Goal: Task Accomplishment & Management: Use online tool/utility

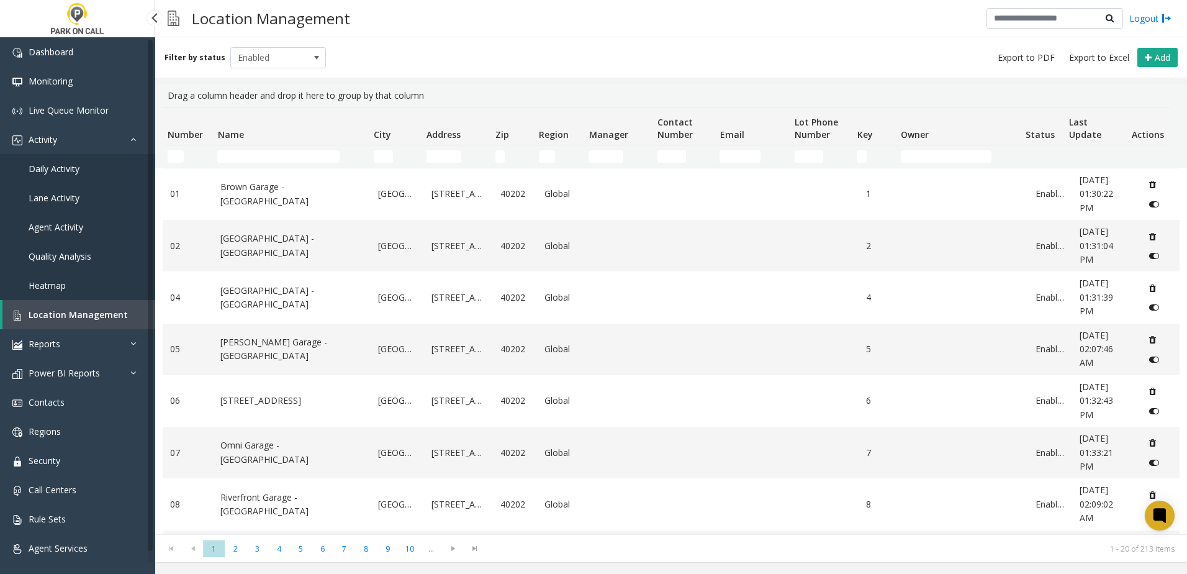
click at [84, 158] on link "Daily Activity" at bounding box center [77, 168] width 155 height 29
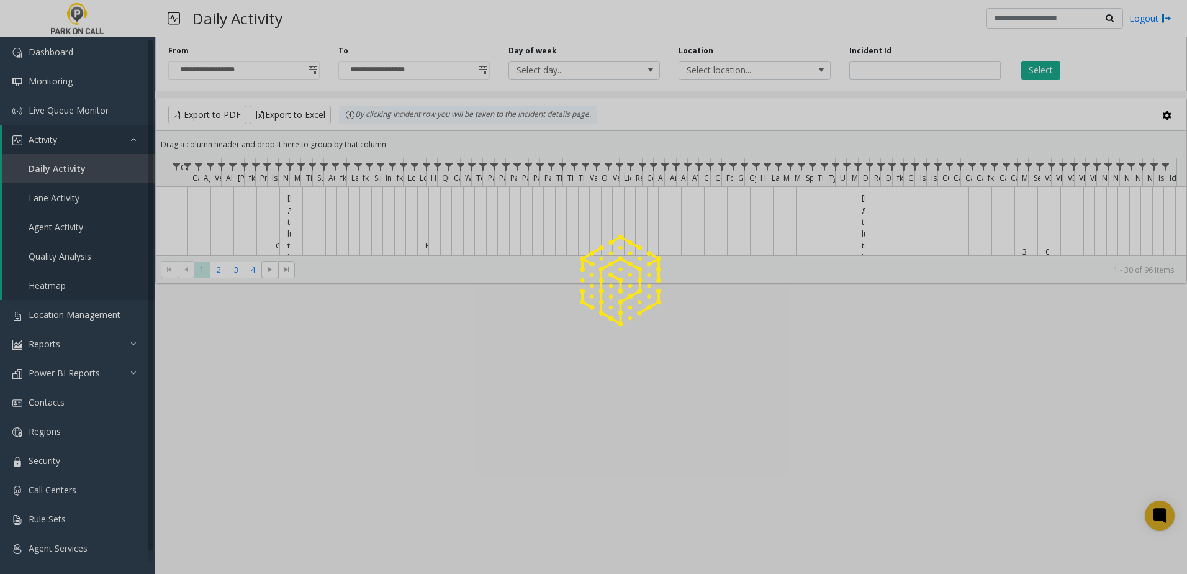
click at [82, 166] on div at bounding box center [593, 287] width 1187 height 574
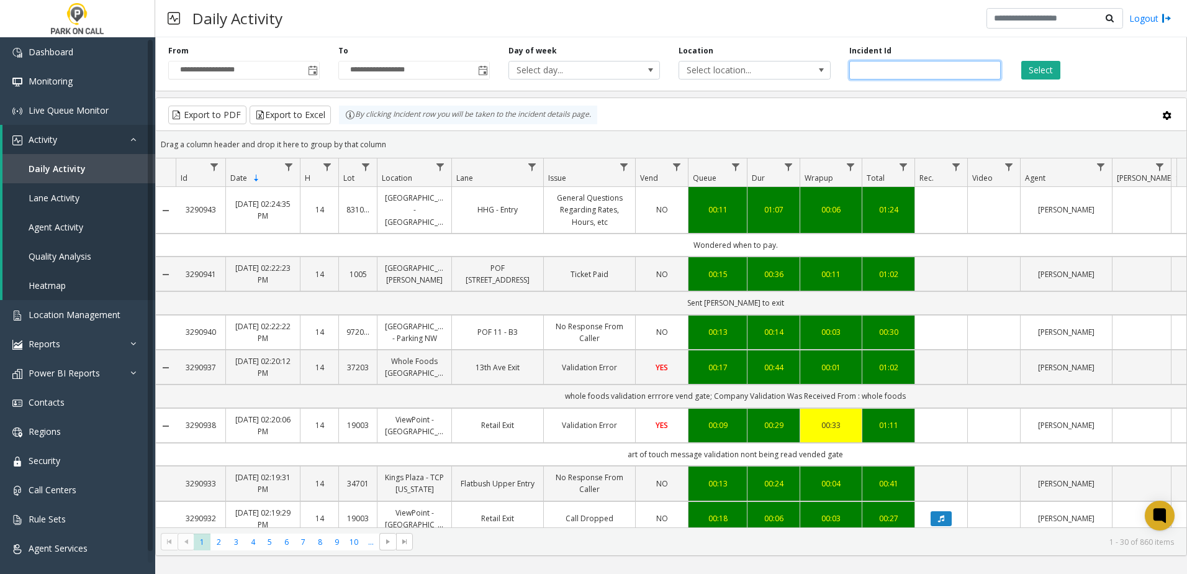
click at [873, 69] on input "number" at bounding box center [925, 70] width 152 height 19
paste input "*******"
type input "*******"
click at [1041, 82] on div "**********" at bounding box center [671, 61] width 1032 height 59
click at [1042, 76] on button "Select" at bounding box center [1040, 70] width 39 height 19
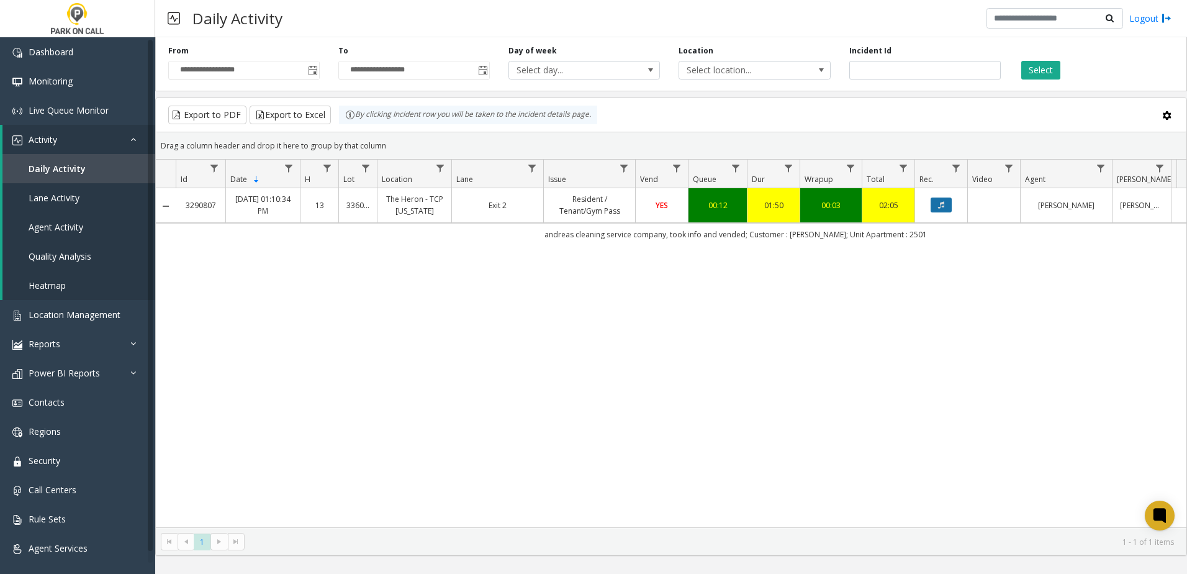
click at [940, 206] on icon "Data table" at bounding box center [941, 204] width 6 height 7
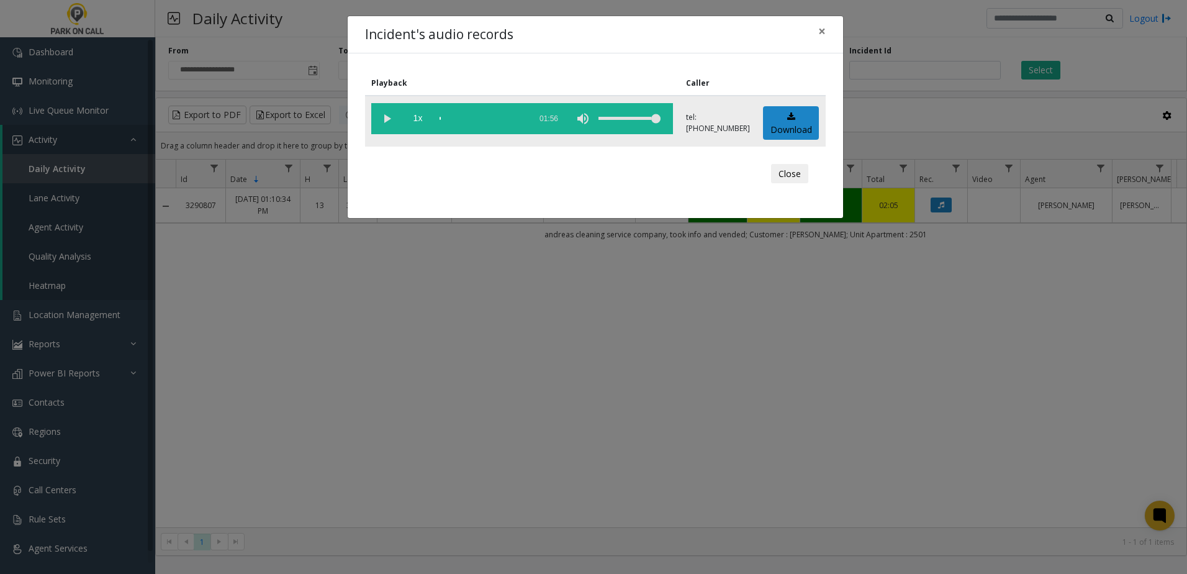
click at [379, 120] on vg-play-pause at bounding box center [386, 118] width 31 height 31
click at [554, 163] on div "Close" at bounding box center [595, 173] width 443 height 37
click at [543, 181] on div "Close" at bounding box center [595, 173] width 443 height 37
click at [541, 182] on div "Close" at bounding box center [595, 173] width 443 height 37
drag, startPoint x: 658, startPoint y: 170, endPoint x: 684, endPoint y: 149, distance: 33.2
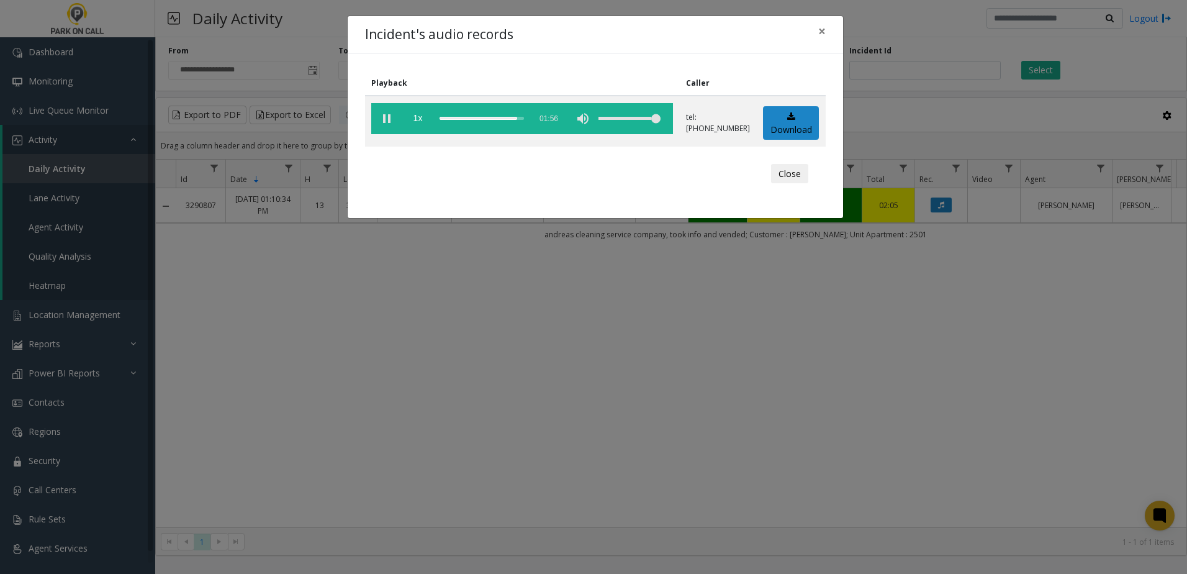
click at [657, 170] on div "Close" at bounding box center [595, 173] width 443 height 37
click at [818, 30] on span "×" at bounding box center [821, 30] width 7 height 17
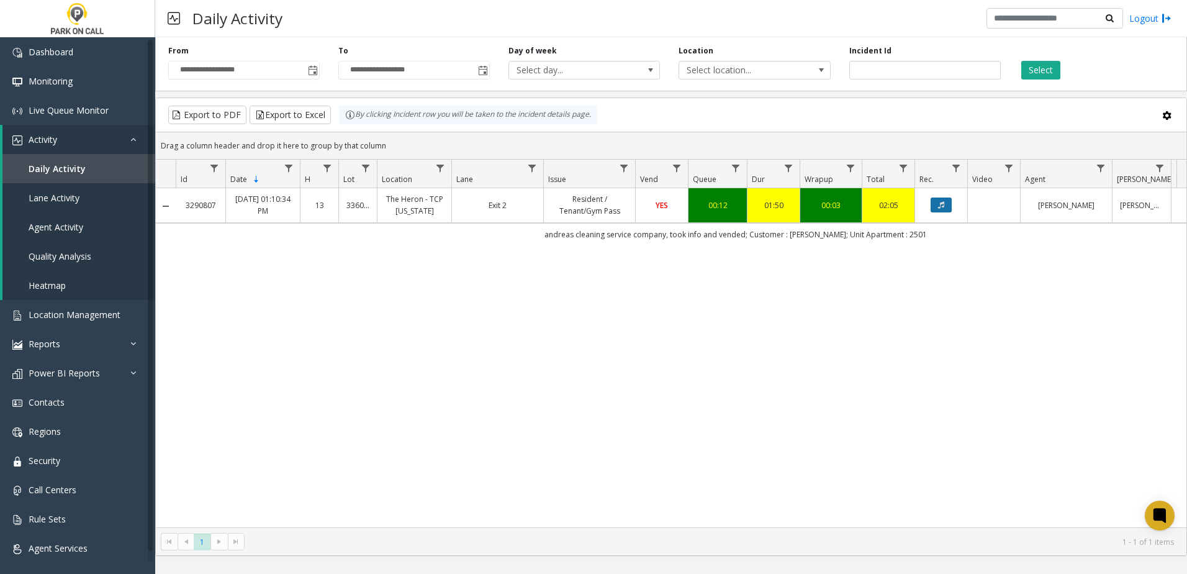
click at [945, 206] on button "Data table" at bounding box center [941, 204] width 21 height 15
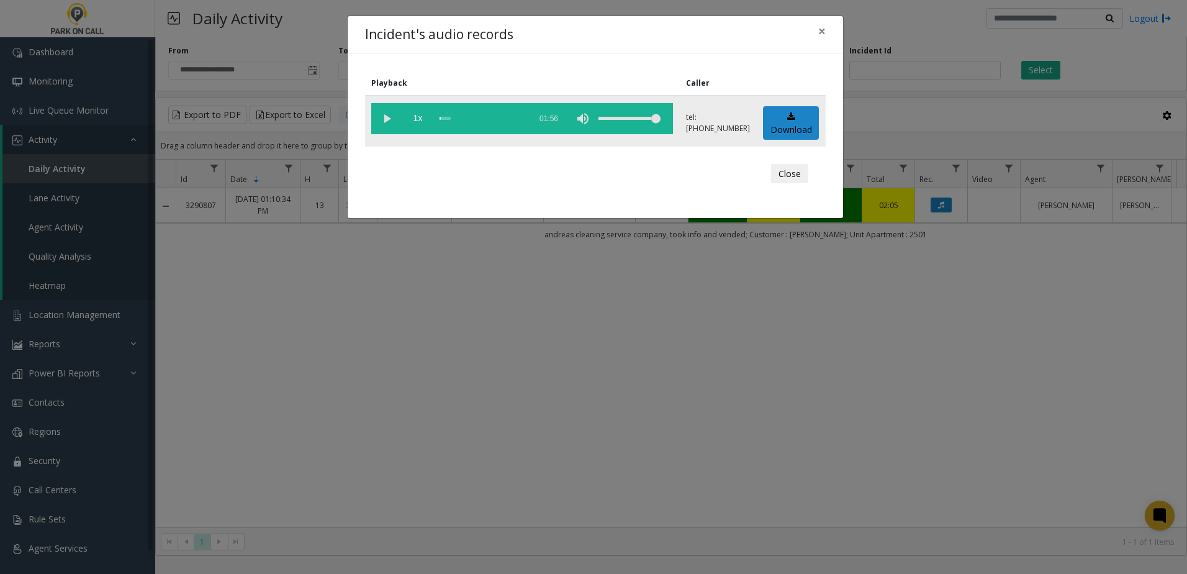
click at [382, 120] on vg-play-pause at bounding box center [386, 118] width 31 height 31
click at [464, 118] on div "scrub bar" at bounding box center [482, 118] width 84 height 31
click at [450, 118] on div "scrub bar" at bounding box center [482, 118] width 84 height 31
click at [445, 119] on div "scrub bar" at bounding box center [482, 118] width 84 height 31
click at [458, 119] on div "scrub bar" at bounding box center [482, 118] width 84 height 31
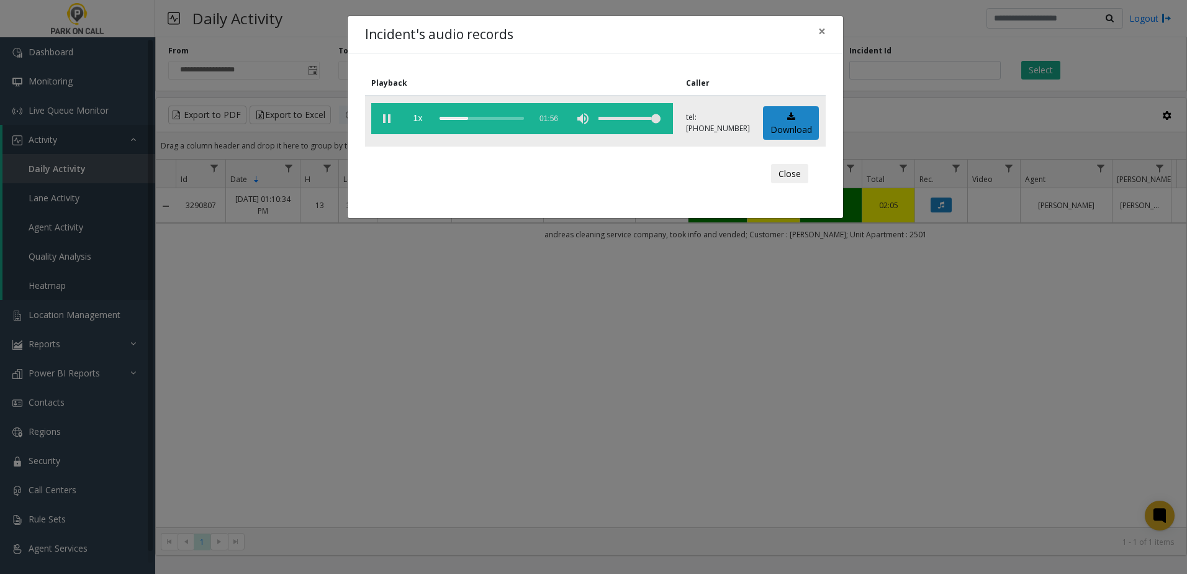
click at [439, 119] on vg-controls "1x 01:56" at bounding box center [522, 118] width 302 height 31
click at [440, 119] on div "scrub bar" at bounding box center [482, 118] width 84 height 31
click at [418, 120] on span "1x" at bounding box center [417, 118] width 31 height 31
click at [418, 120] on span "1.5x" at bounding box center [417, 118] width 31 height 31
click at [416, 120] on span "2x" at bounding box center [417, 118] width 31 height 31
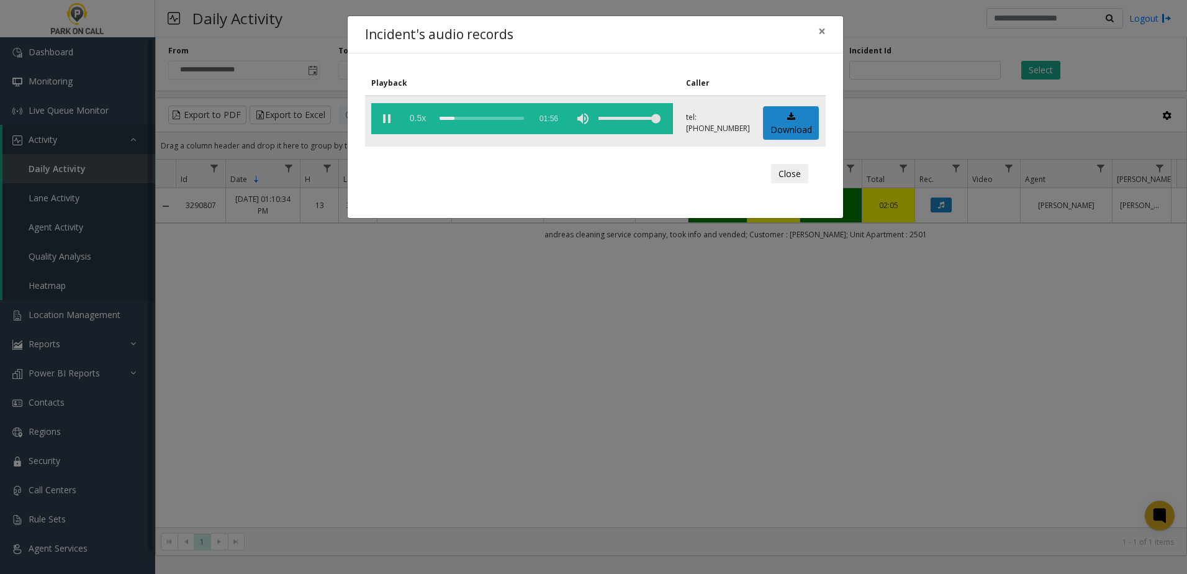
click at [415, 120] on span "0.5x" at bounding box center [417, 118] width 31 height 31
click at [415, 120] on span "1x" at bounding box center [417, 118] width 31 height 31
click at [823, 33] on span "×" at bounding box center [821, 30] width 7 height 17
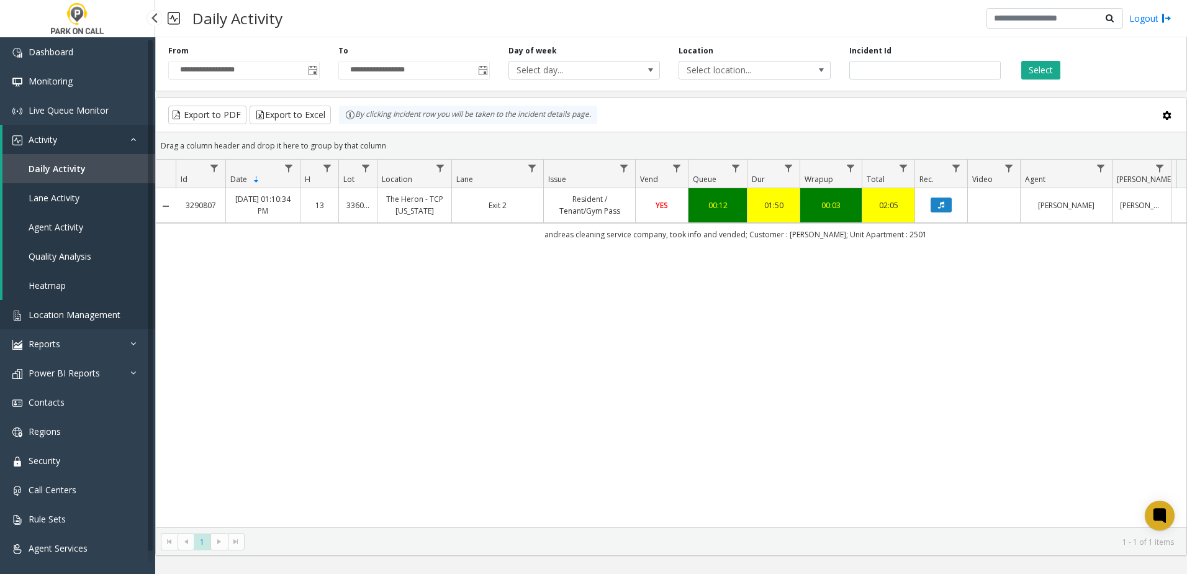
click at [83, 314] on span "Location Management" at bounding box center [75, 315] width 92 height 12
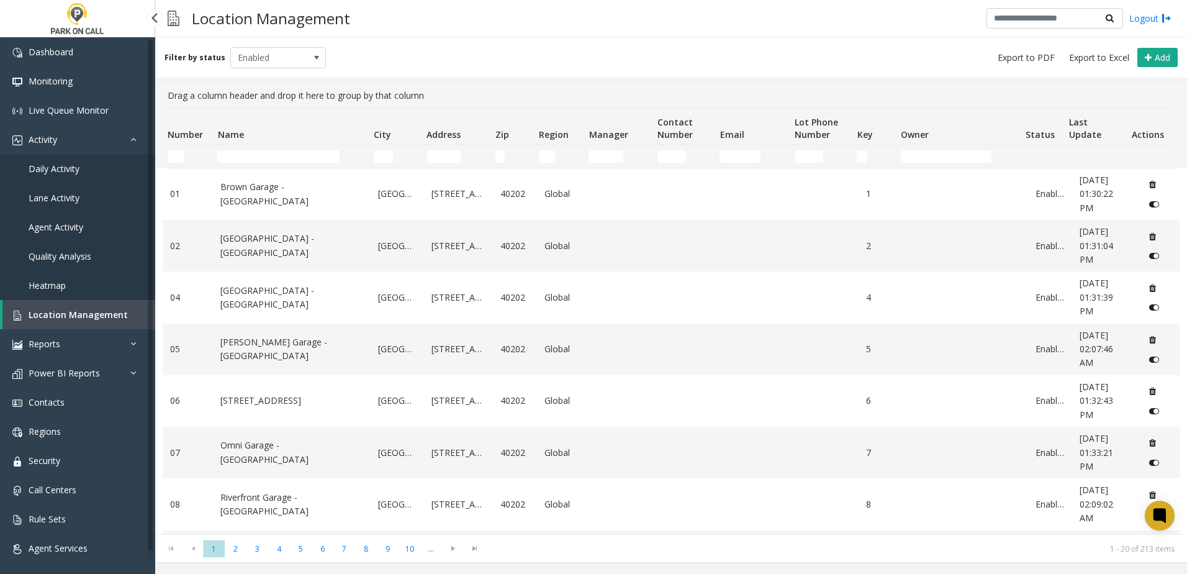
click at [98, 159] on link "Daily Activity" at bounding box center [77, 168] width 155 height 29
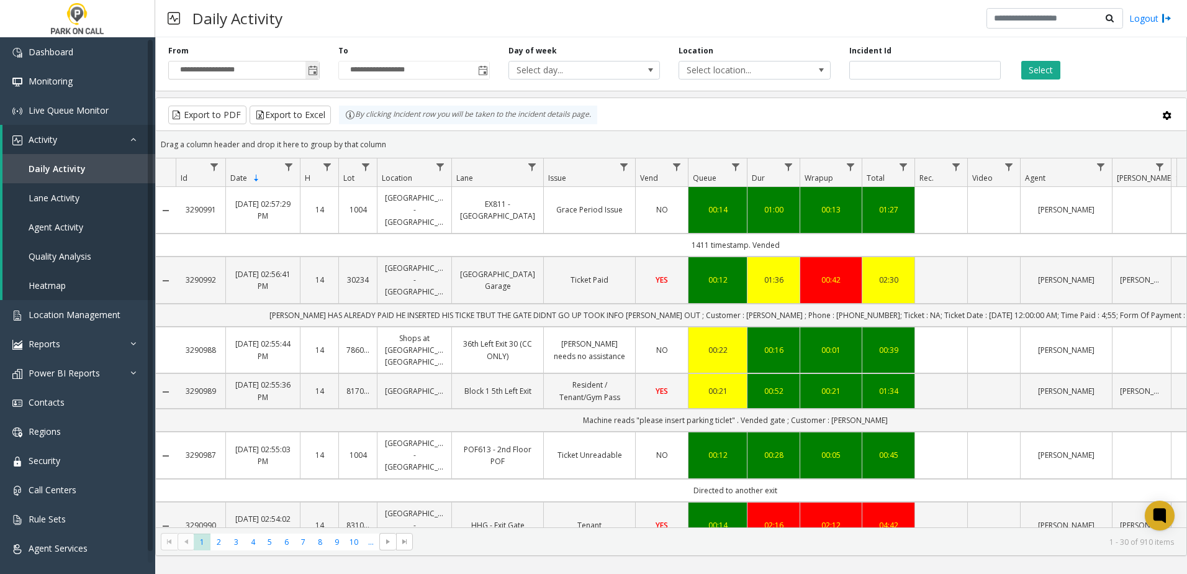
click at [312, 70] on span "Toggle popup" at bounding box center [313, 71] width 10 height 10
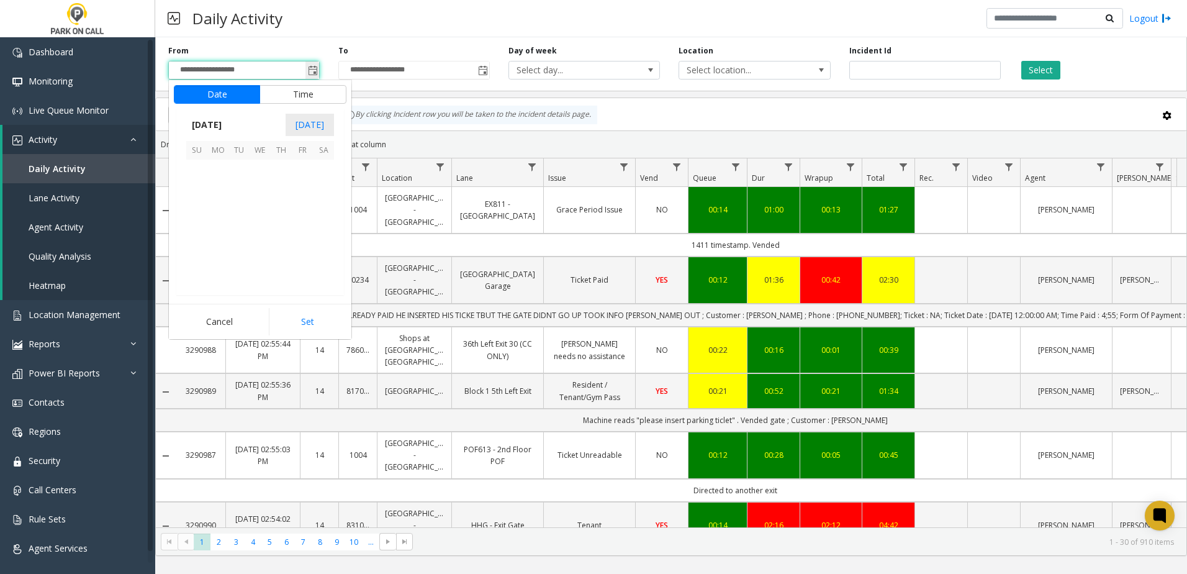
scroll to position [222869, 0]
click at [227, 120] on span "[DATE]" at bounding box center [206, 125] width 41 height 19
click at [284, 186] on span "Aug" at bounding box center [290, 181] width 30 height 30
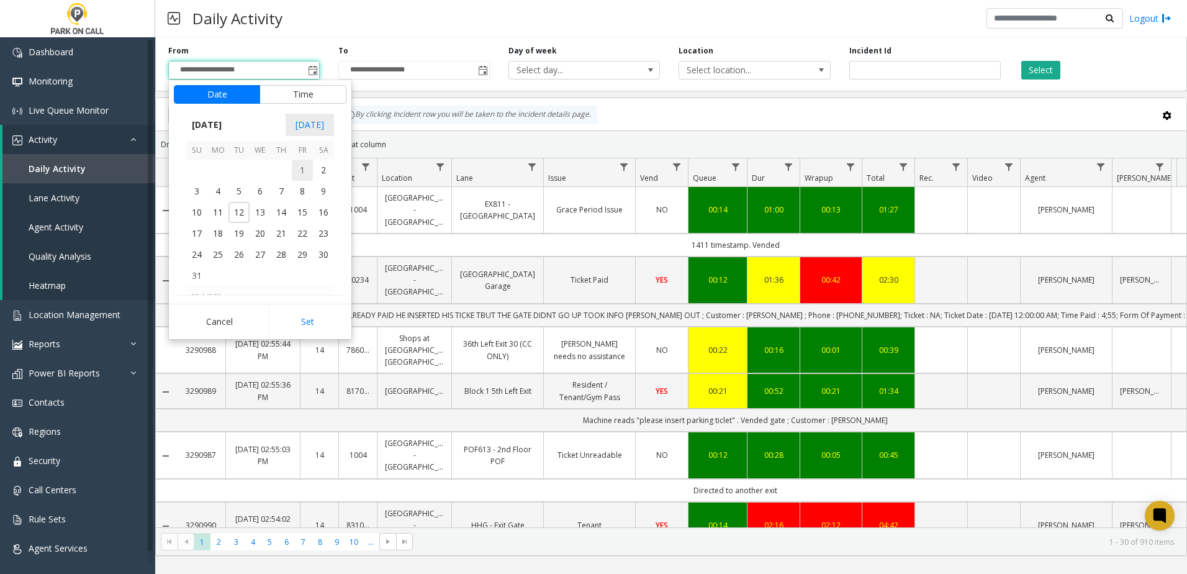
click at [304, 165] on span "1" at bounding box center [302, 170] width 21 height 21
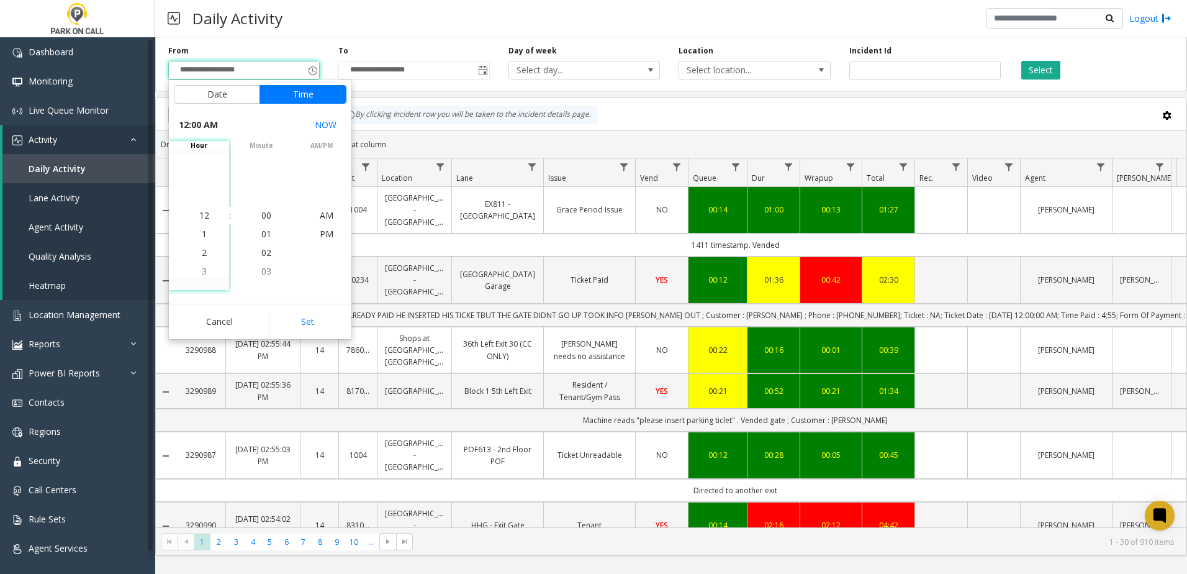
click at [298, 322] on button "Set" at bounding box center [308, 321] width 78 height 27
type input "**********"
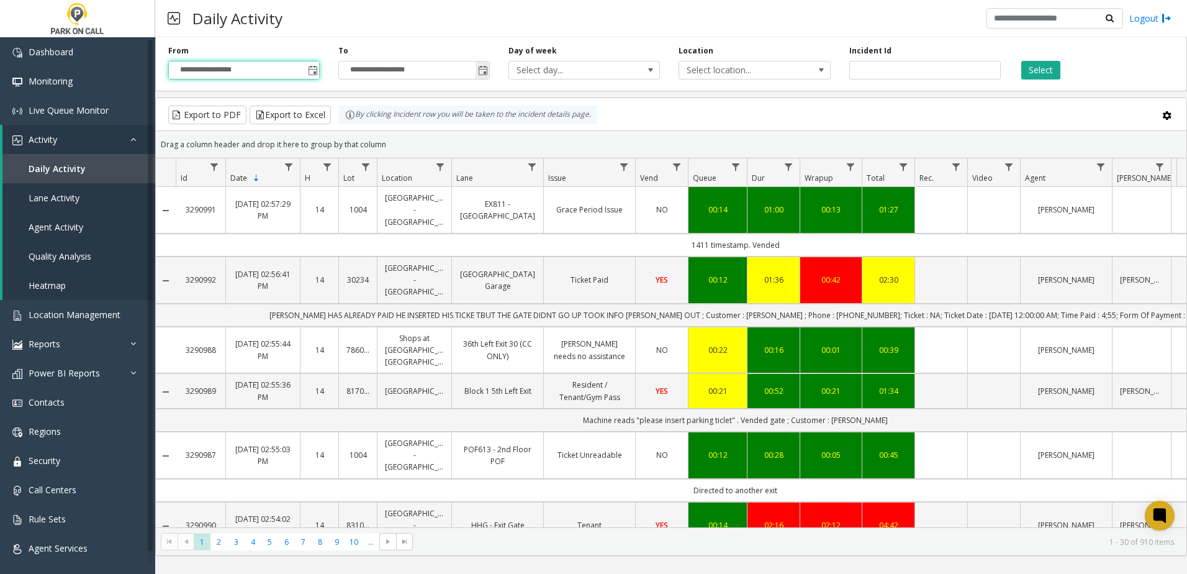
click at [479, 72] on span "Toggle popup" at bounding box center [483, 71] width 10 height 10
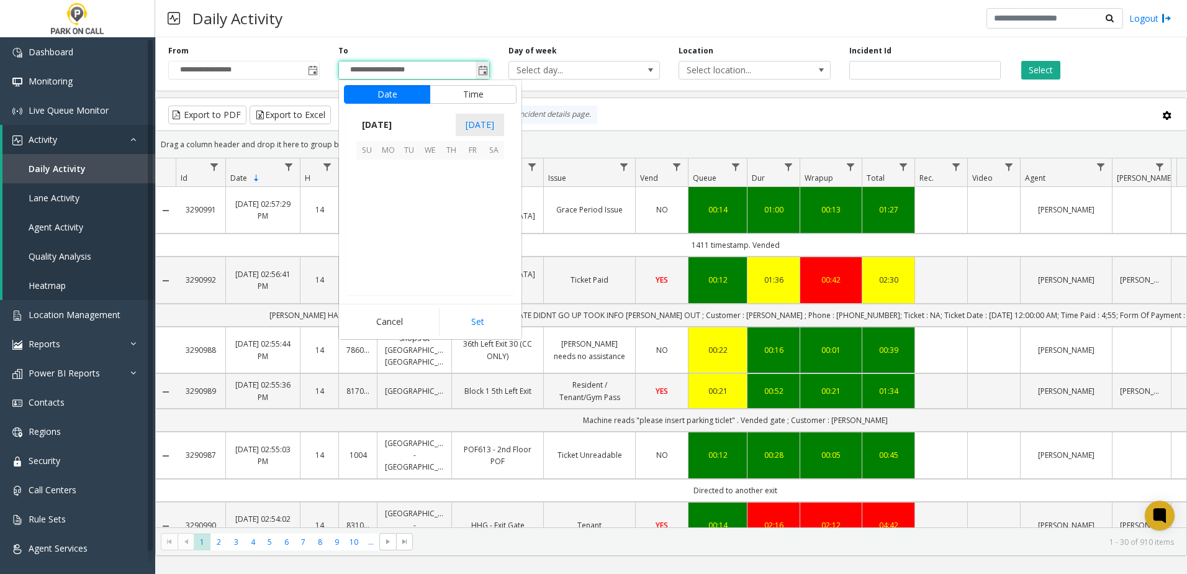
scroll to position [19, 0]
click at [379, 122] on span "[DATE]" at bounding box center [376, 125] width 41 height 19
click at [460, 186] on span "Aug" at bounding box center [460, 181] width 30 height 30
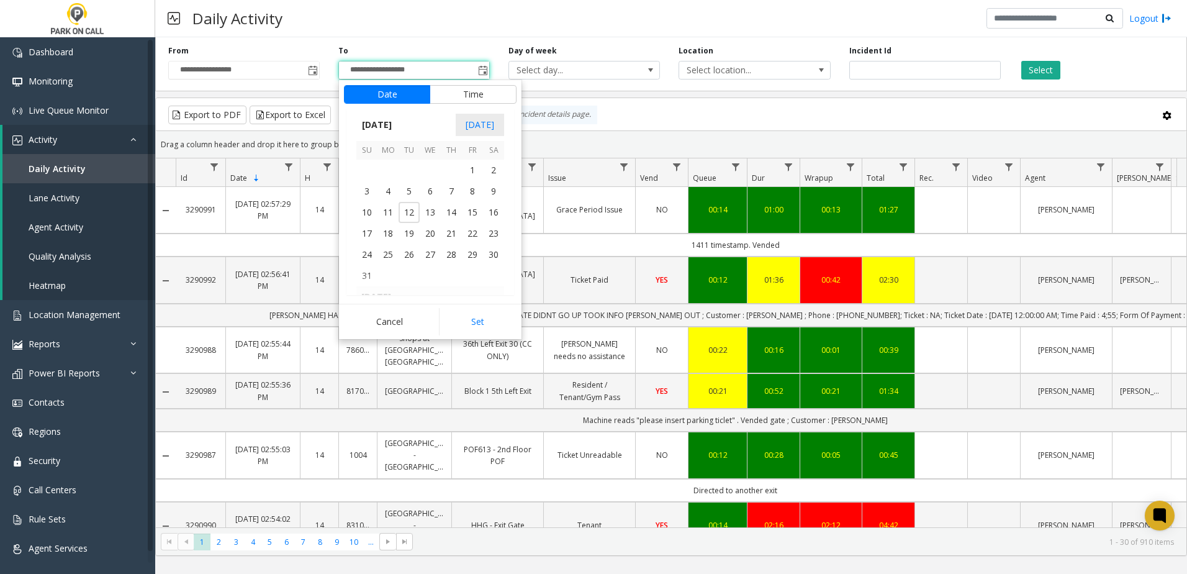
click at [366, 274] on span "31" at bounding box center [366, 275] width 21 height 21
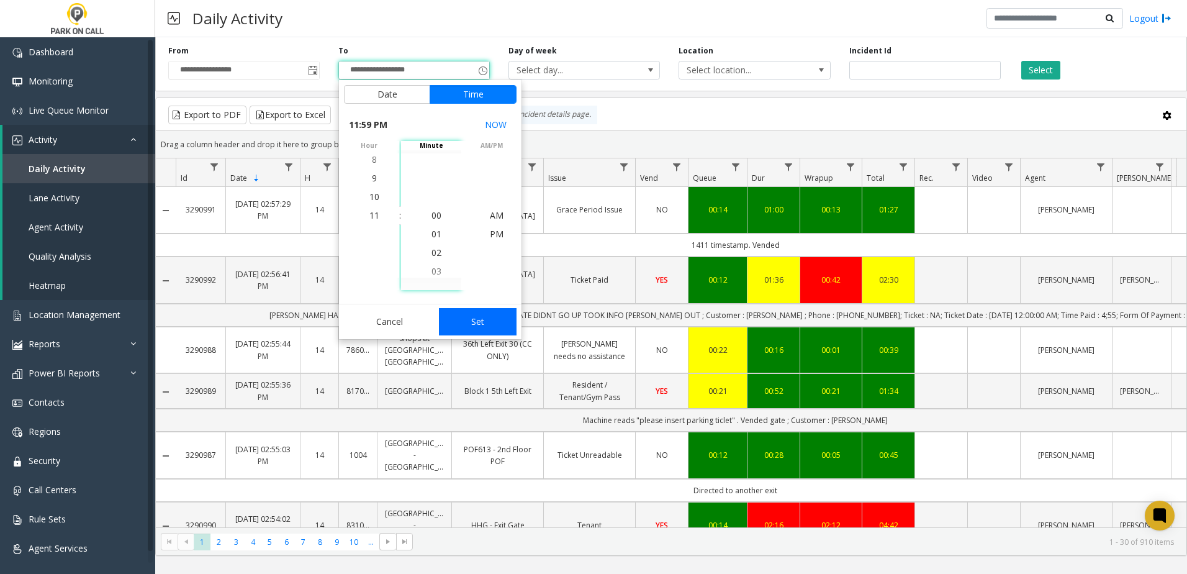
scroll to position [19, 0]
drag, startPoint x: 484, startPoint y: 325, endPoint x: 480, endPoint y: 318, distance: 7.8
click at [484, 323] on button "Set" at bounding box center [478, 321] width 78 height 27
type input "**********"
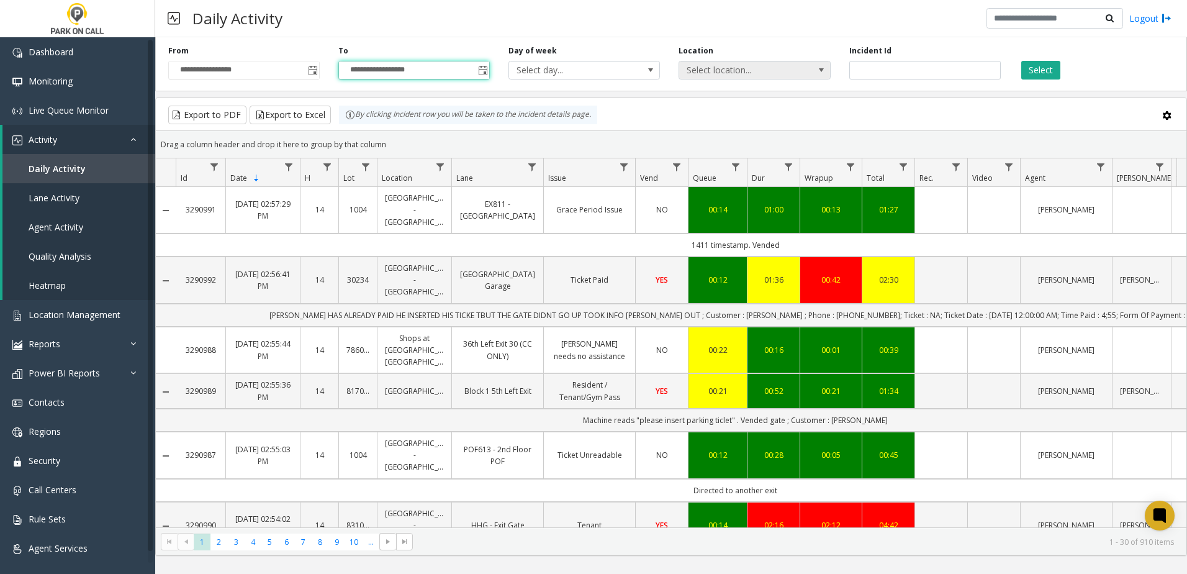
click at [709, 67] on span "Select location..." at bounding box center [739, 69] width 120 height 17
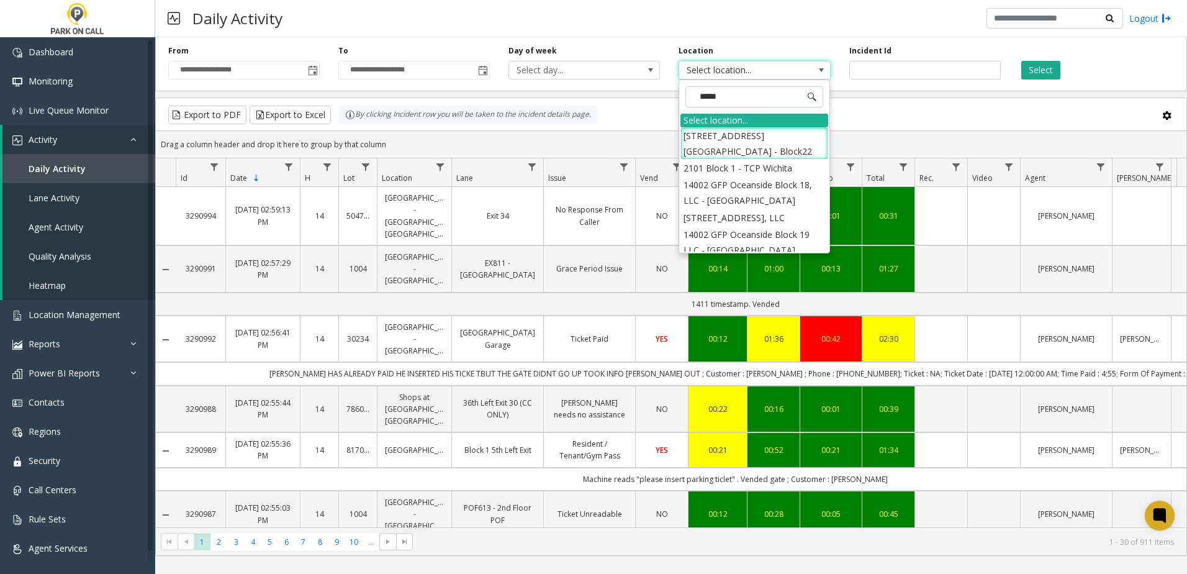
type input "*****"
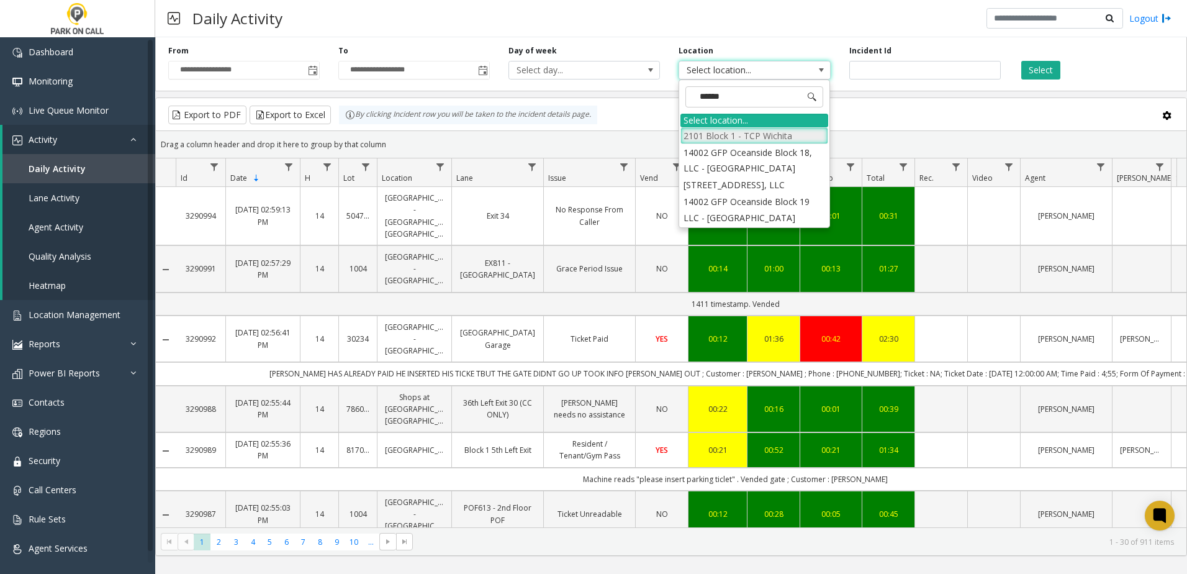
click at [747, 136] on li "2101 Block 1 - TCP Wichita" at bounding box center [755, 135] width 148 height 17
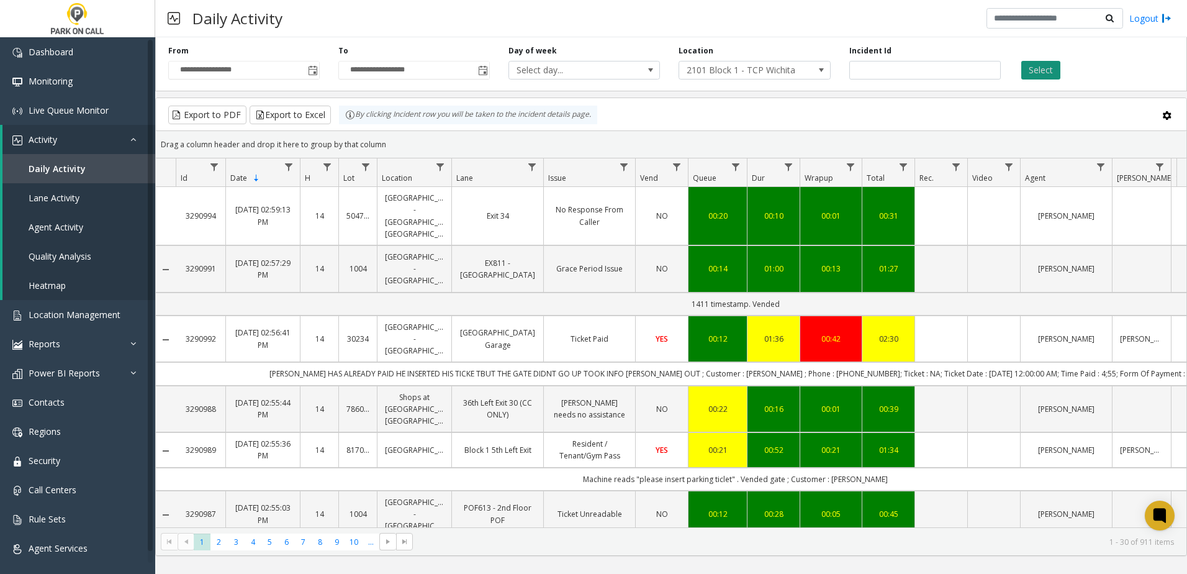
click at [1025, 70] on button "Select" at bounding box center [1040, 70] width 39 height 19
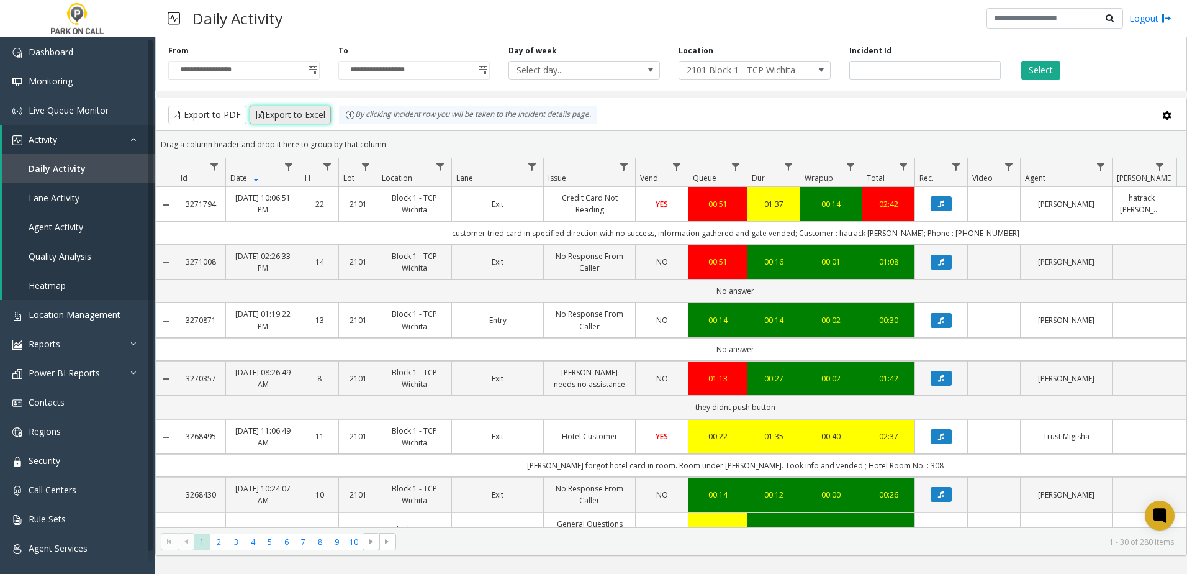
click at [276, 116] on button "Export to Excel" at bounding box center [290, 115] width 81 height 19
click at [734, 72] on span "2101 Block 1 - TCP Wichita" at bounding box center [739, 69] width 120 height 17
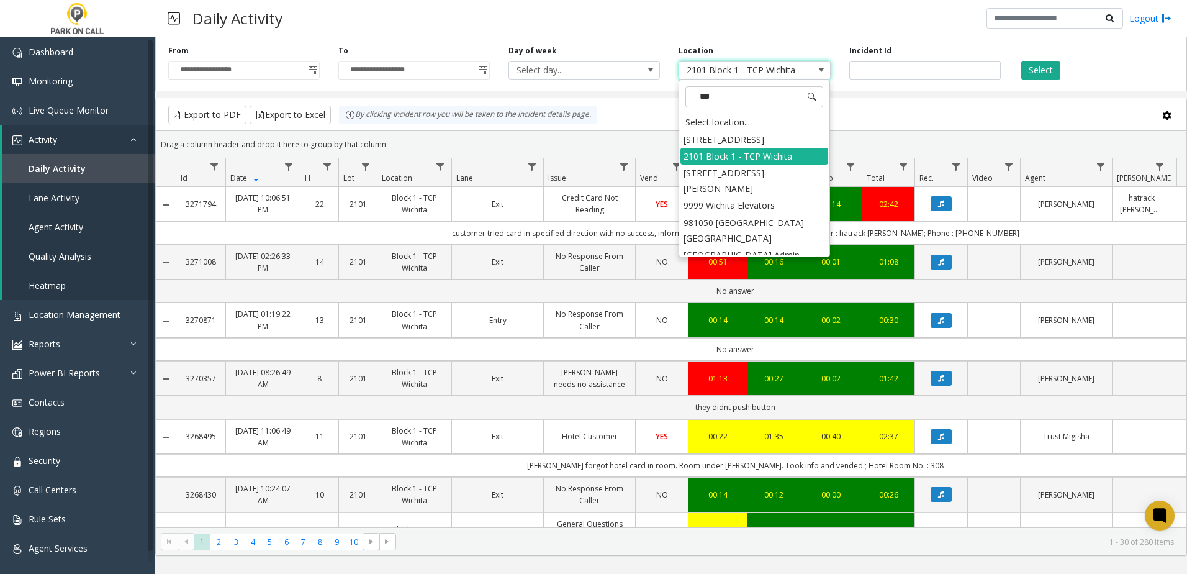
type input "****"
click at [792, 142] on li "[STREET_ADDRESS]" at bounding box center [755, 139] width 148 height 17
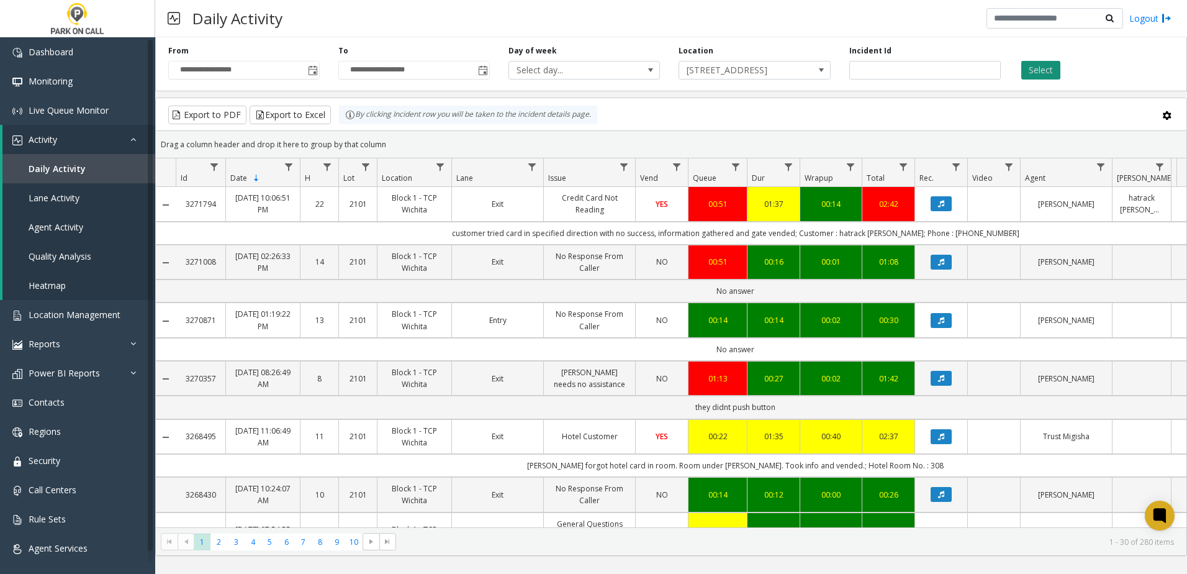
click at [1051, 68] on button "Select" at bounding box center [1040, 70] width 39 height 19
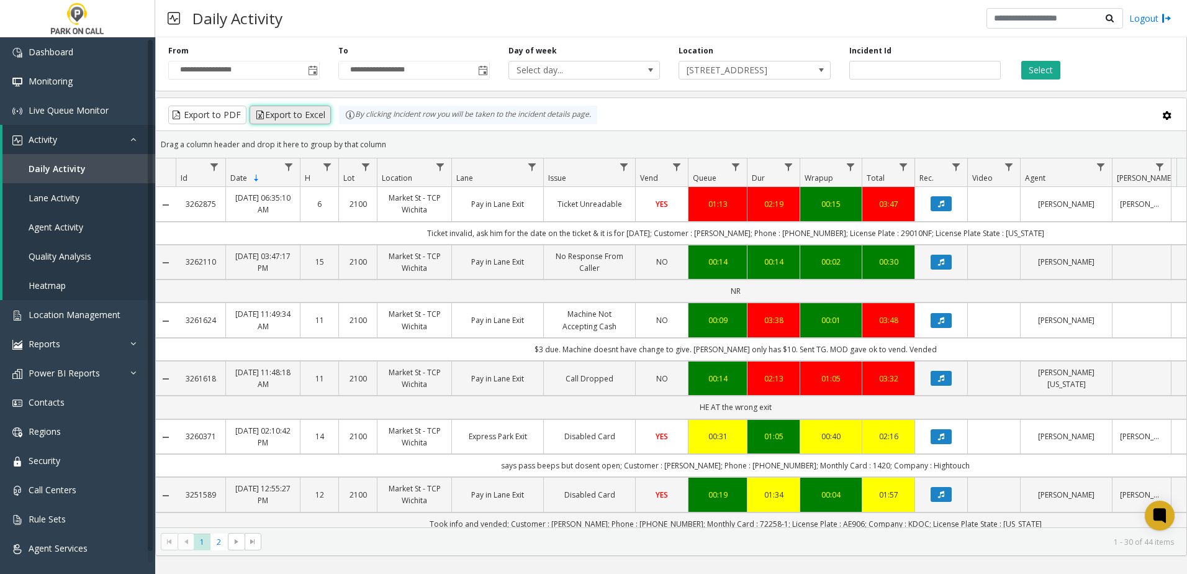
click at [284, 119] on button "Export to Excel" at bounding box center [290, 115] width 81 height 19
click at [784, 76] on span "[STREET_ADDRESS]" at bounding box center [739, 69] width 120 height 17
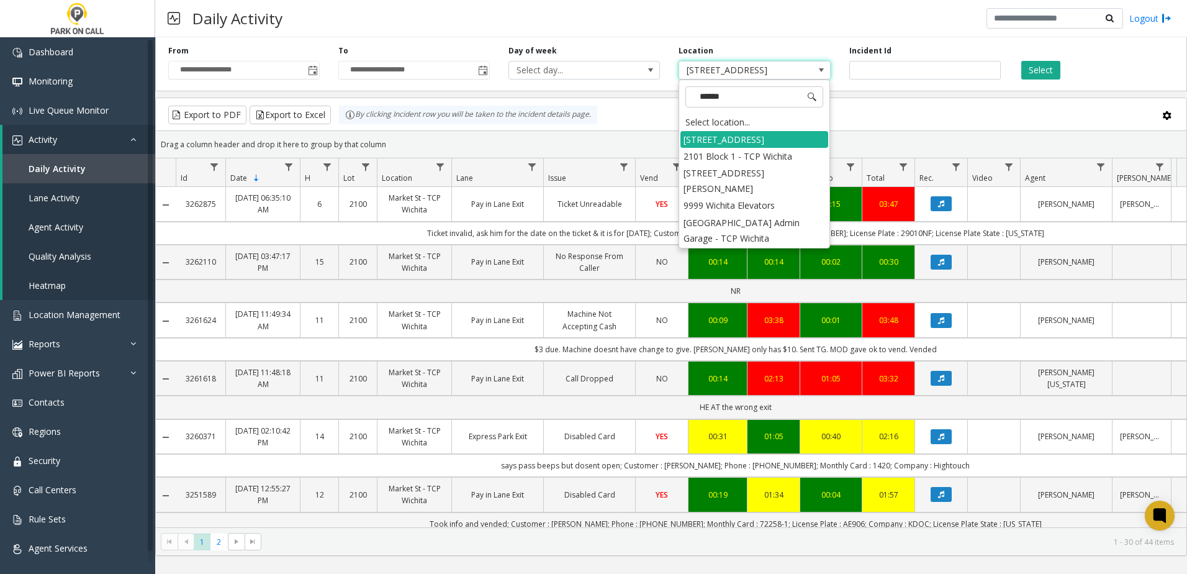
type input "*******"
click at [771, 168] on li "[STREET_ADDRESS][PERSON_NAME]" at bounding box center [755, 181] width 148 height 32
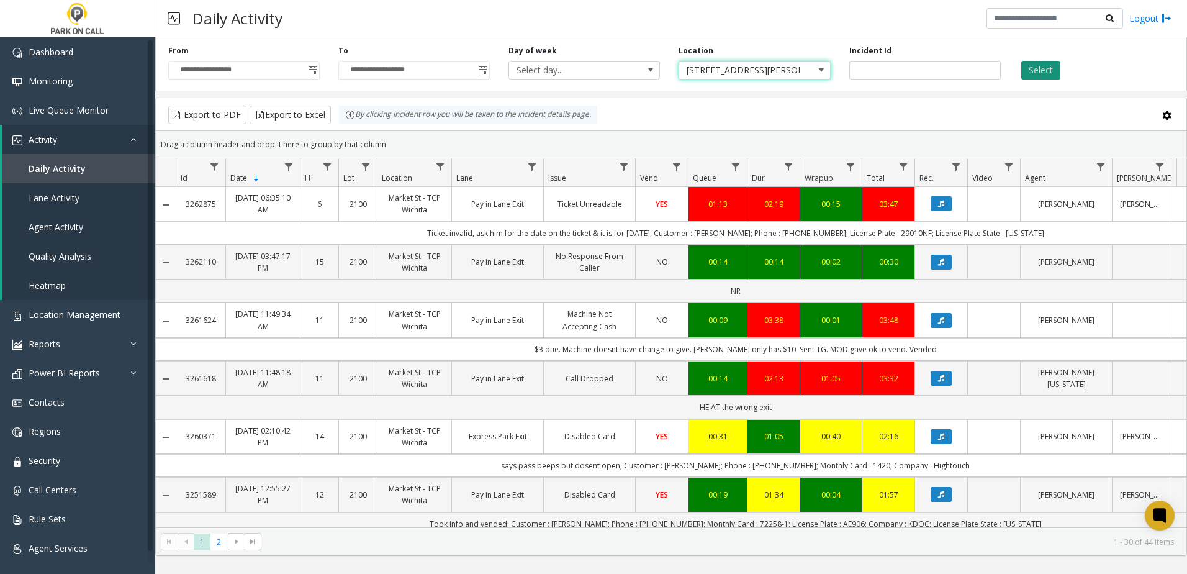
click at [1052, 73] on button "Select" at bounding box center [1040, 70] width 39 height 19
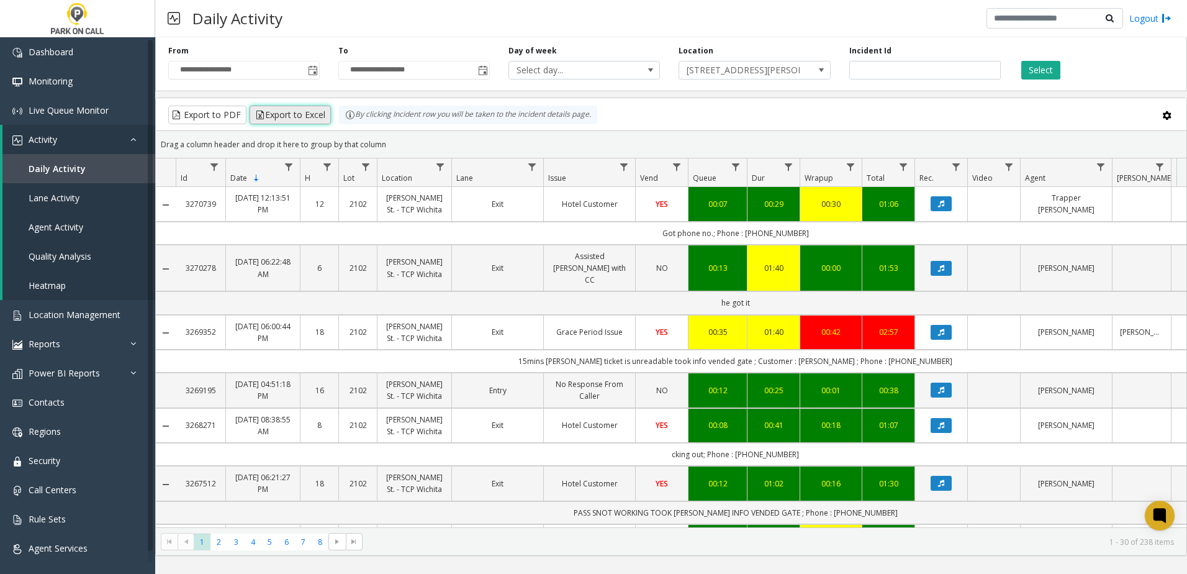
click at [297, 114] on button "Export to Excel" at bounding box center [290, 115] width 81 height 19
click at [720, 66] on span "[STREET_ADDRESS][PERSON_NAME]" at bounding box center [739, 69] width 120 height 17
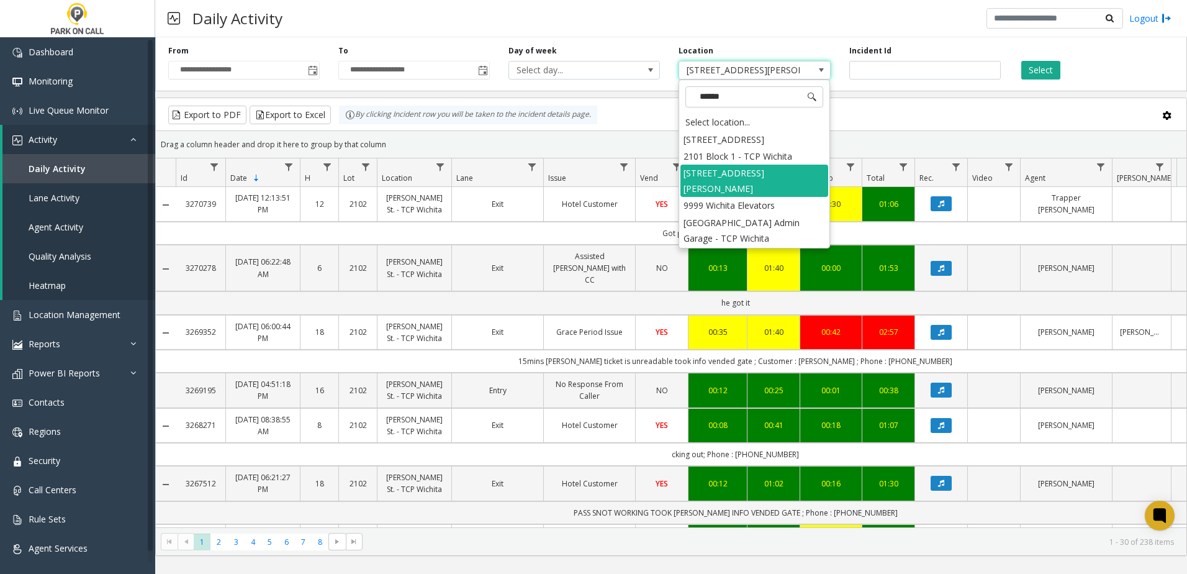
type input "*******"
drag, startPoint x: 734, startPoint y: 209, endPoint x: 741, endPoint y: 198, distance: 13.4
click at [734, 214] on li "[GEOGRAPHIC_DATA] Admin Garage - TCP Wichita" at bounding box center [755, 230] width 148 height 32
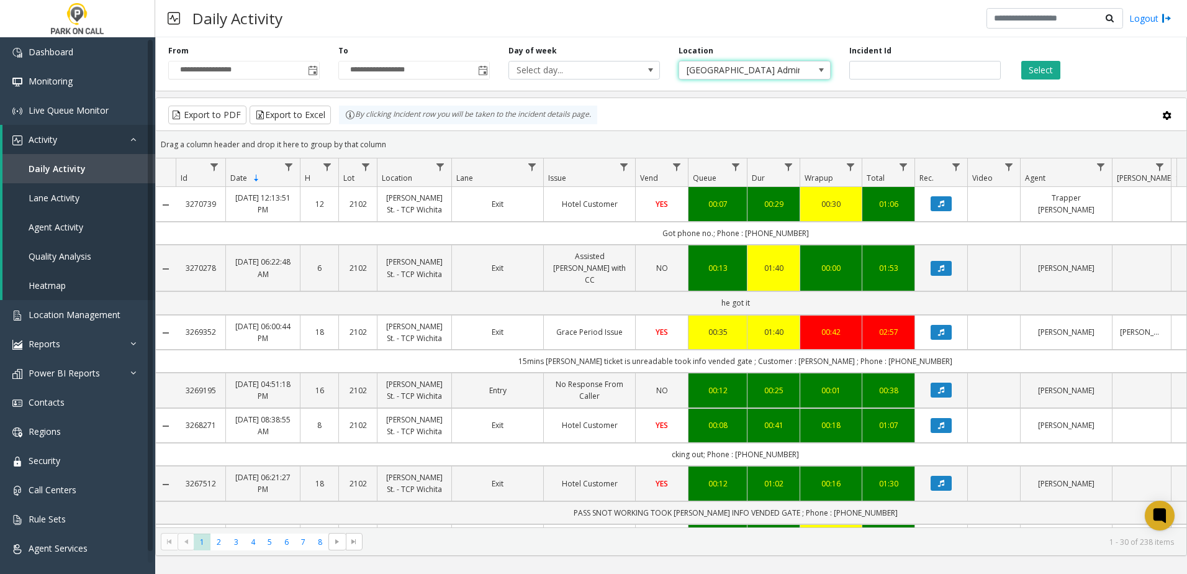
click at [1057, 60] on div "Select" at bounding box center [1095, 62] width 170 height 34
click at [1051, 68] on button "Select" at bounding box center [1040, 70] width 39 height 19
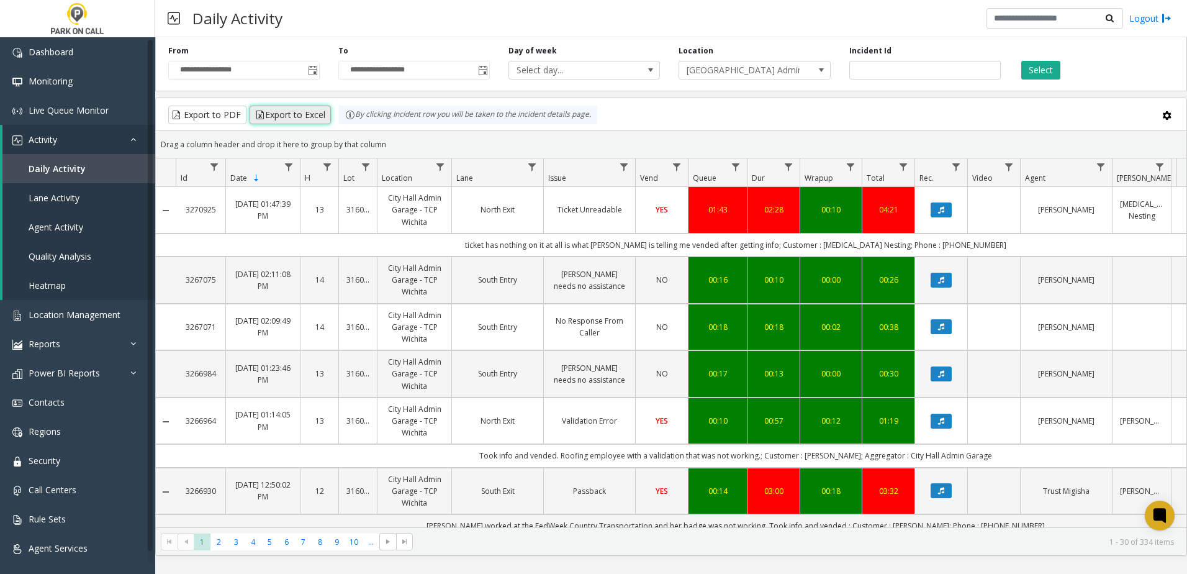
click at [280, 117] on button "Export to Excel" at bounding box center [290, 115] width 81 height 19
